Goal: Information Seeking & Learning: Learn about a topic

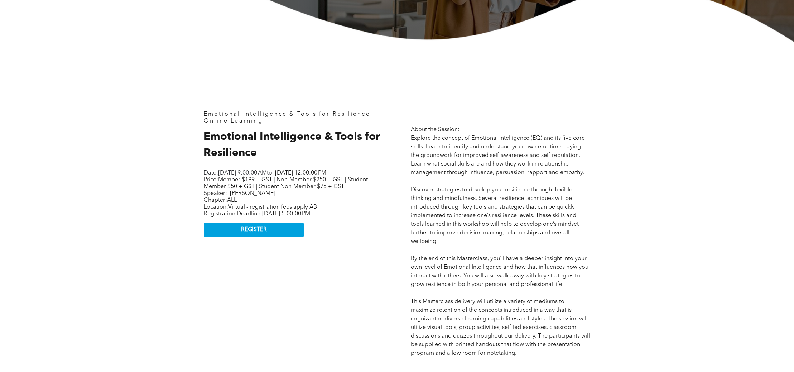
scroll to position [288, 0]
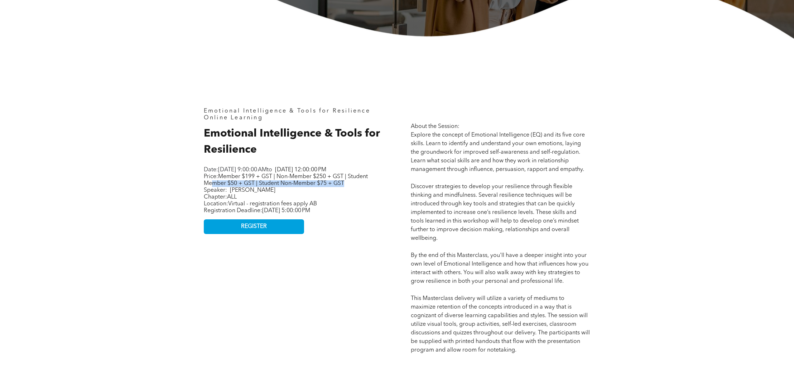
drag, startPoint x: 340, startPoint y: 188, endPoint x: 213, endPoint y: 187, distance: 127.1
click at [213, 187] on p "Price: Member $199 + GST | Non-Member $250 + GST | Student Member $50 + GST | S…" at bounding box center [293, 183] width 179 height 20
click at [213, 186] on span "Member $199 + GST | Non-Member $250 + GST | Student Member $50 + GST | Student …" at bounding box center [286, 180] width 164 height 13
drag, startPoint x: 206, startPoint y: 191, endPoint x: 303, endPoint y: 213, distance: 98.7
click at [302, 213] on div "Date: [DATE] 9:00:00 AM to [DATE] 12:00:00 PM Price: Member $199 + GST | Non-Me…" at bounding box center [293, 190] width 179 height 49
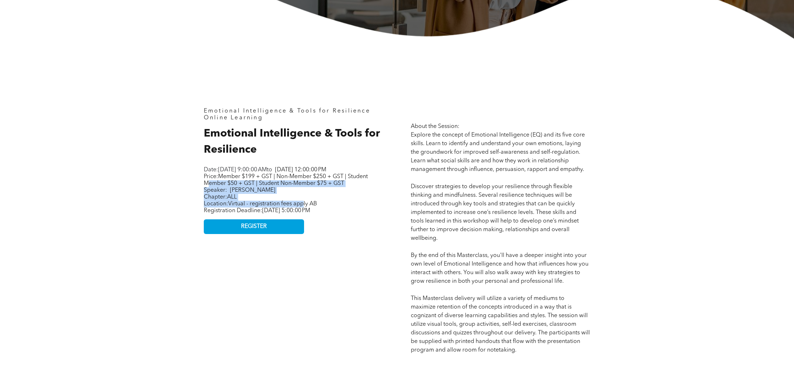
click at [303, 207] on span "Virtual - registration fees apply AB" at bounding box center [272, 204] width 89 height 6
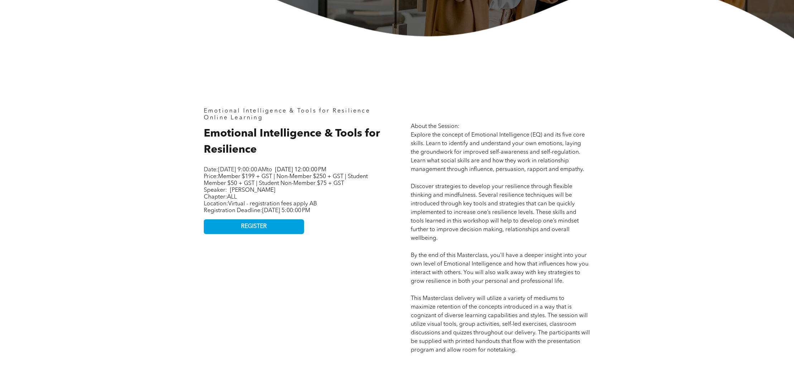
drag, startPoint x: 303, startPoint y: 213, endPoint x: 297, endPoint y: 210, distance: 6.6
click at [303, 207] on span "Virtual - registration fees apply AB" at bounding box center [272, 204] width 89 height 6
click at [260, 193] on span "[PERSON_NAME]" at bounding box center [252, 190] width 45 height 6
drag, startPoint x: 262, startPoint y: 197, endPoint x: 231, endPoint y: 198, distance: 30.4
click at [231, 194] on p "Price: Member $199 + GST | Non-Member $250 + GST | Student Member $50 + GST | S…" at bounding box center [293, 183] width 179 height 20
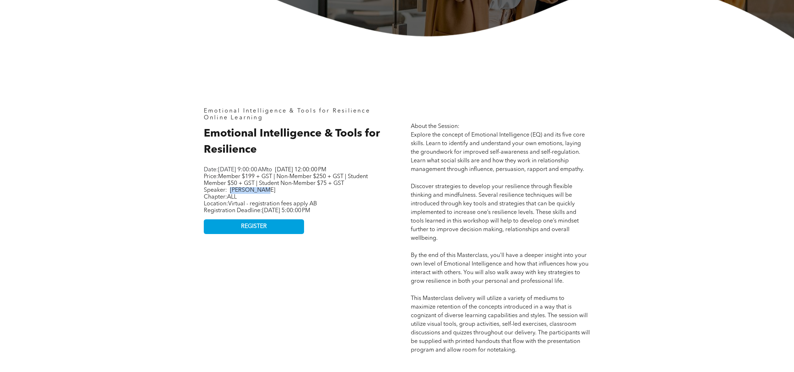
copy span "[PERSON_NAME]"
click at [342, 212] on p "Location: Virtual - registration fees apply AB Registration Deadline: [DATE] 5:…" at bounding box center [293, 208] width 179 height 14
drag, startPoint x: 377, startPoint y: 216, endPoint x: 367, endPoint y: 204, distance: 15.0
click at [367, 204] on div "Date: [DATE] 9:00:00 AM to [DATE] 12:00:00 PM Price: Member $199 + GST | Non-Me…" at bounding box center [293, 190] width 179 height 49
click at [367, 201] on p "Chapter: ALL" at bounding box center [293, 197] width 179 height 7
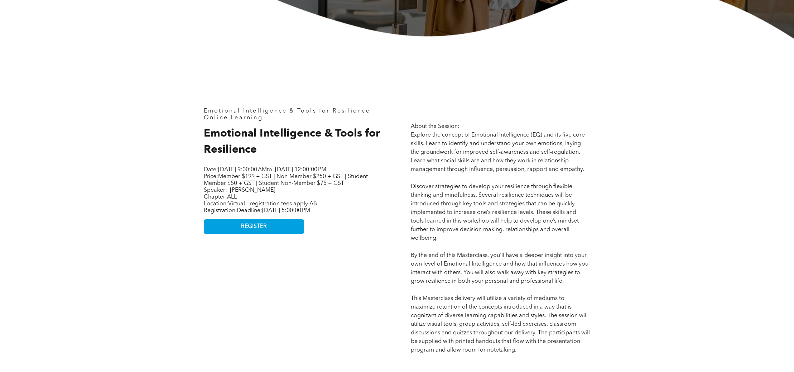
scroll to position [291, 0]
